Goal: Submit feedback/report problem: Submit feedback/report problem

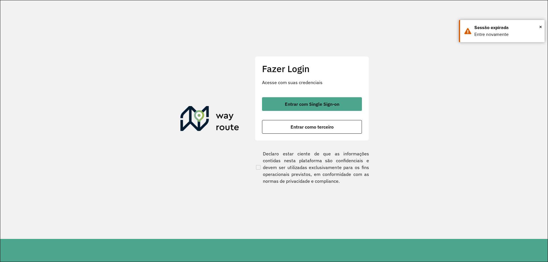
click at [338, 110] on button "Entrar com Single Sign-on" at bounding box center [312, 104] width 100 height 14
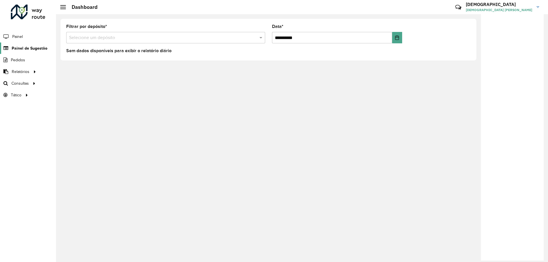
click at [23, 50] on span "Painel de Sugestão" at bounding box center [30, 48] width 36 height 6
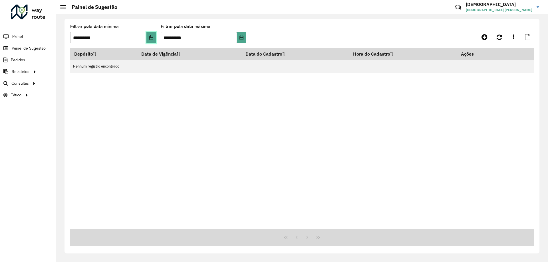
click at [151, 39] on icon "Choose Date" at bounding box center [151, 37] width 5 height 5
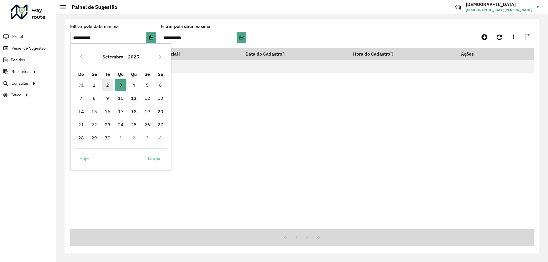
click at [105, 82] on span "2" at bounding box center [107, 84] width 11 height 11
type input "**********"
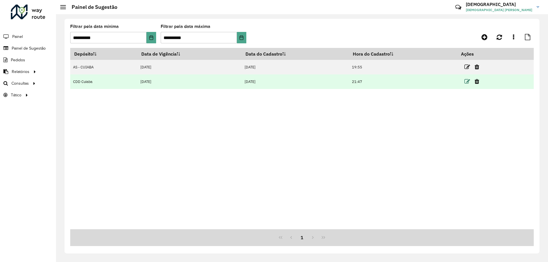
click at [468, 80] on icon at bounding box center [467, 82] width 6 height 6
